Goal: Task Accomplishment & Management: Manage account settings

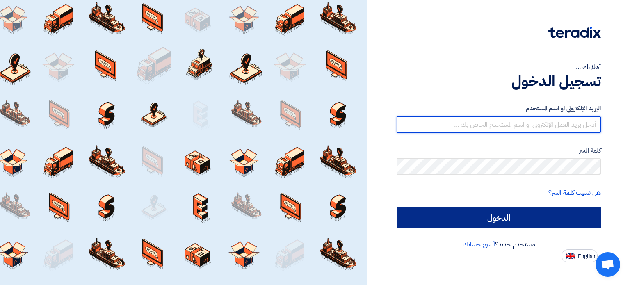
type input "[EMAIL_ADDRESS][DOMAIN_NAME]"
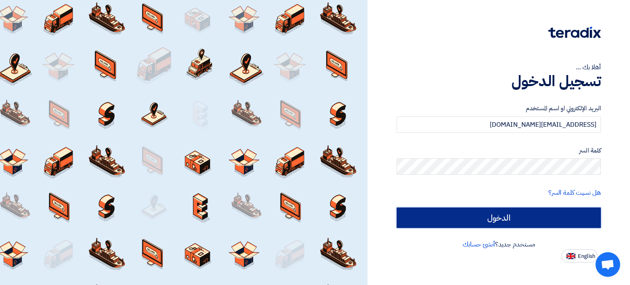
click at [536, 214] on input "الدخول" at bounding box center [499, 218] width 204 height 21
type input "Sign in"
